Goal: Transaction & Acquisition: Download file/media

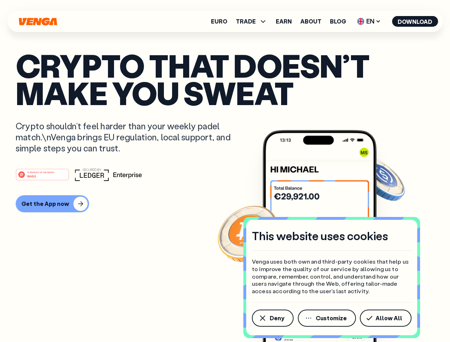
click at [225, 171] on div "#1 PRODUCT OF THE MONTH Web3" at bounding box center [225, 174] width 419 height 13
click at [272, 318] on span "Deny" at bounding box center [277, 319] width 15 height 6
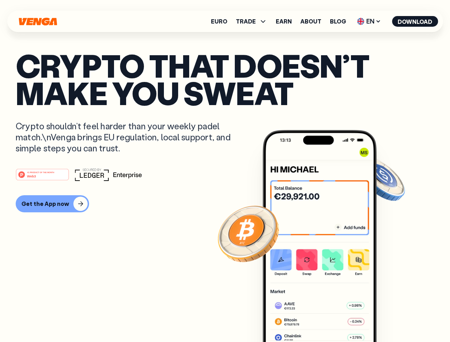
click at [328, 318] on img at bounding box center [320, 249] width 114 height 239
click at [387, 318] on article "Crypto that doesn’t make you sweat Crypto shouldn’t feel harder than your weekl…" at bounding box center [225, 185] width 419 height 267
click at [254, 21] on span "TRADE" at bounding box center [246, 22] width 20 height 6
click at [369, 21] on span "EN" at bounding box center [369, 21] width 29 height 11
click at [415, 21] on button "Download" at bounding box center [415, 21] width 46 height 11
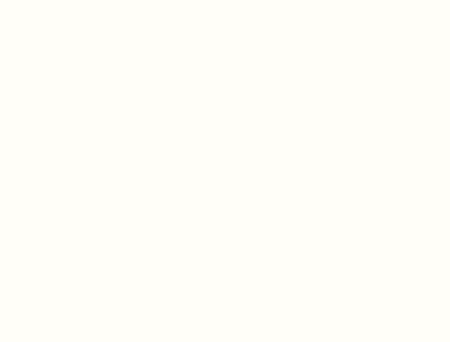
click at [51, 0] on html "This website uses cookies Venga uses both own and third-party cookies that help…" at bounding box center [225, 0] width 450 height 0
click at [44, 0] on html "This website uses cookies Venga uses both own and third-party cookies that help…" at bounding box center [225, 0] width 450 height 0
